Goal: Task Accomplishment & Management: Use online tool/utility

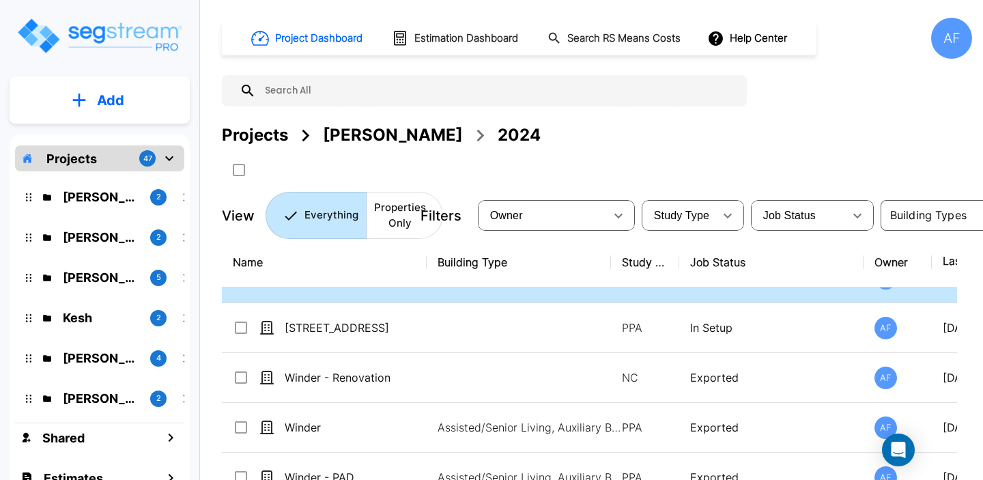
scroll to position [31, 0]
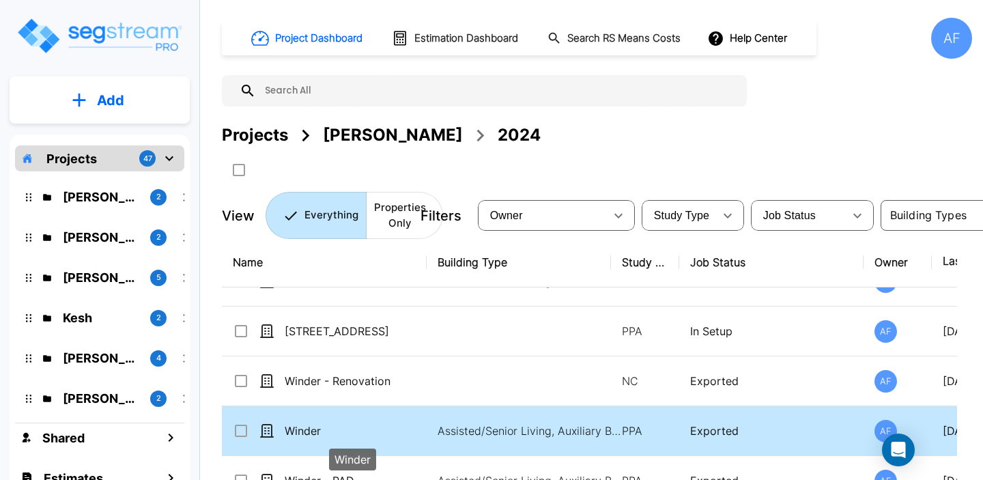
click at [369, 431] on p "Winder" at bounding box center [353, 431] width 137 height 16
checkbox input "true"
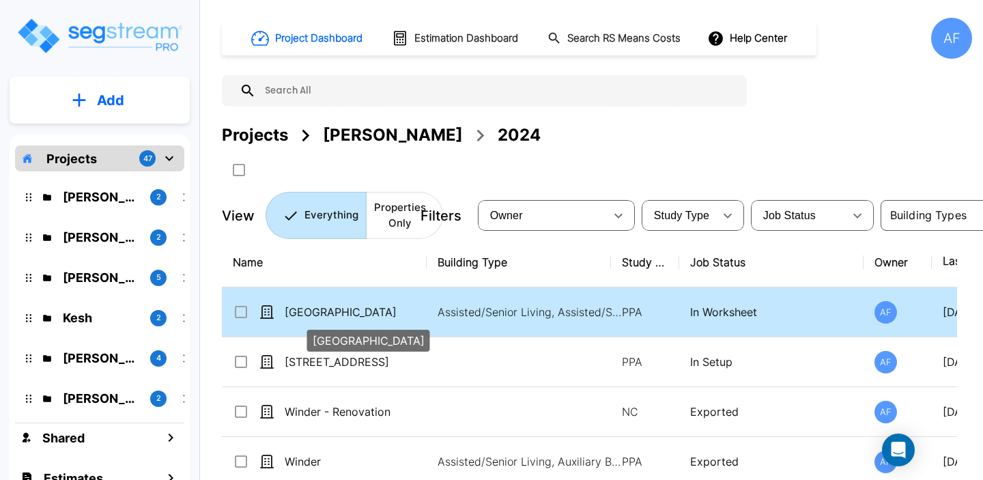
click at [397, 309] on p "[GEOGRAPHIC_DATA]" at bounding box center [353, 312] width 137 height 16
checkbox input "true"
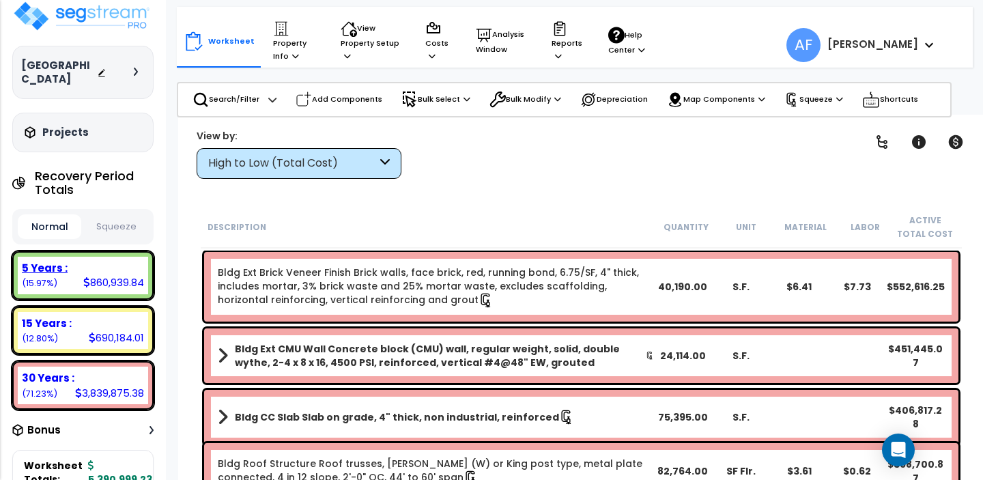
scroll to position [63, 0]
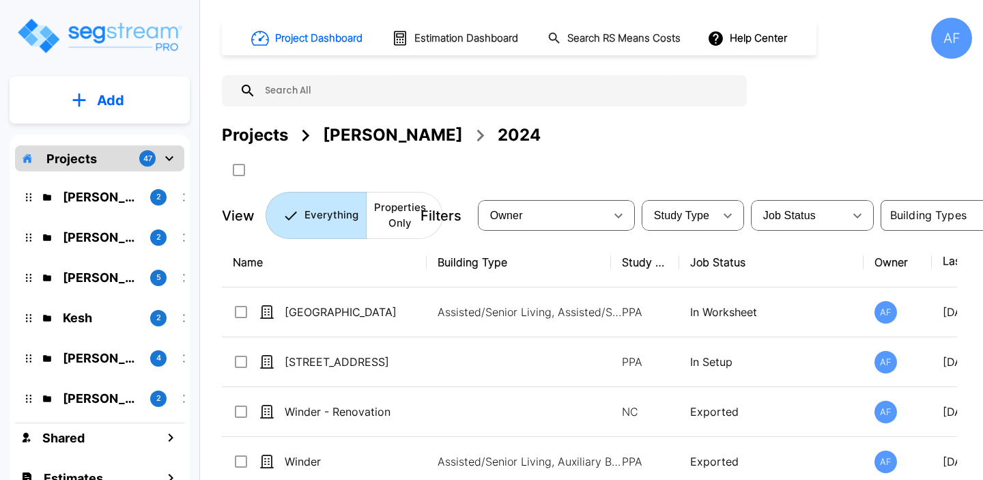
scroll to position [51, 0]
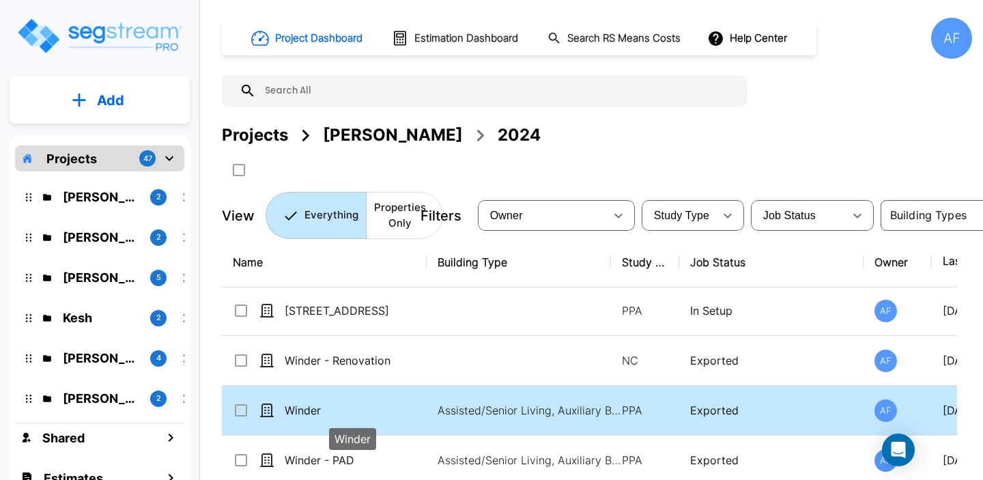
click at [365, 411] on p "Winder" at bounding box center [353, 410] width 137 height 16
checkbox input "true"
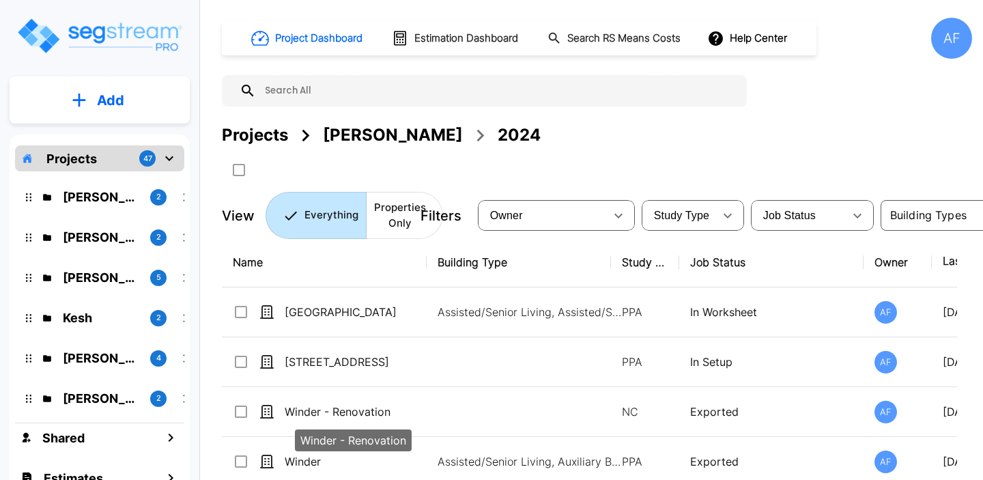
scroll to position [44, 0]
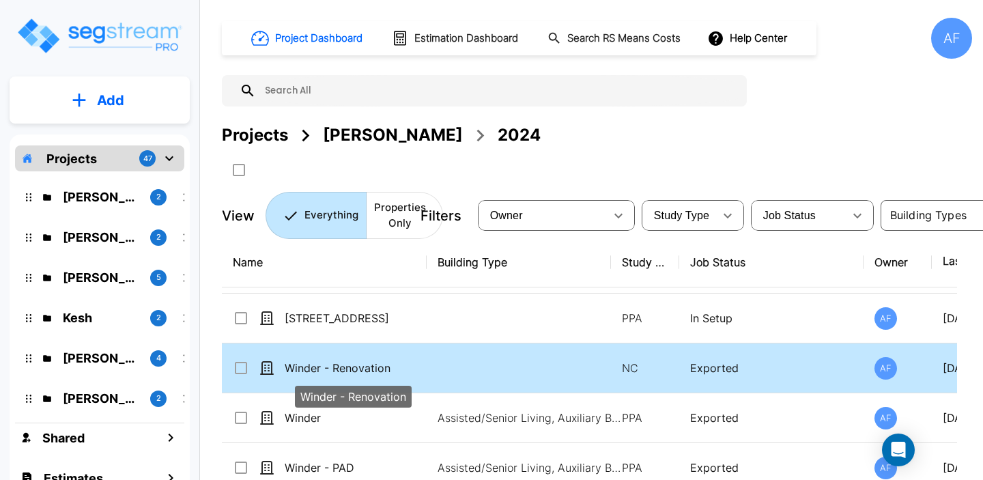
click at [412, 367] on p "Winder - Renovation" at bounding box center [353, 368] width 137 height 16
